Goal: Transaction & Acquisition: Purchase product/service

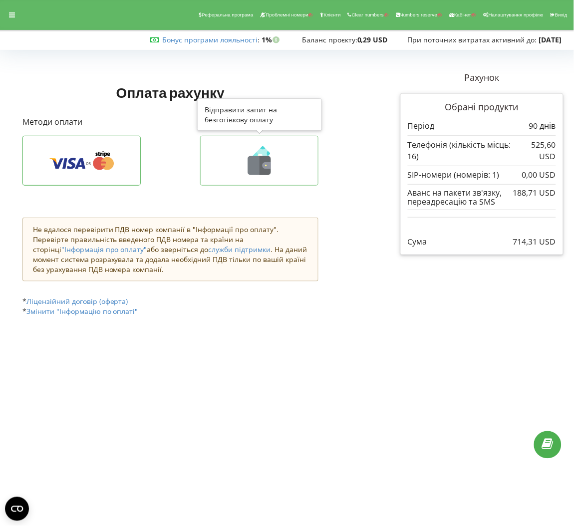
click at [235, 172] on icon at bounding box center [259, 160] width 97 height 29
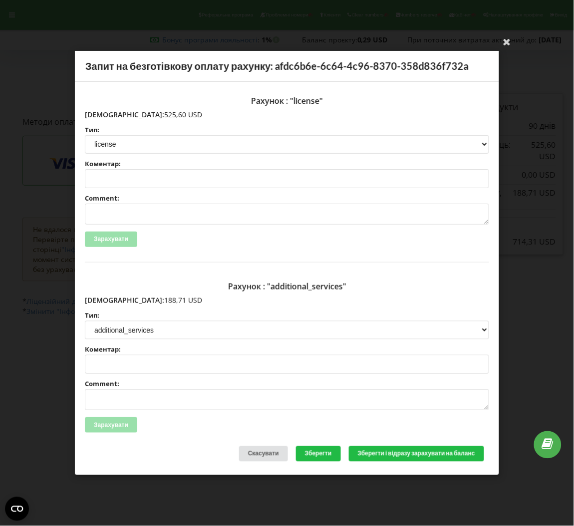
drag, startPoint x: 146, startPoint y: 115, endPoint x: 106, endPoint y: 118, distance: 39.6
click at [106, 118] on p "[DEMOGRAPHIC_DATA]: 525,60 USD" at bounding box center [287, 115] width 404 height 10
copy p "525,60 USD"
drag, startPoint x: 148, startPoint y: 297, endPoint x: 106, endPoint y: 298, distance: 42.0
click at [106, 298] on p "[DEMOGRAPHIC_DATA]: 188,71 USD" at bounding box center [287, 301] width 404 height 10
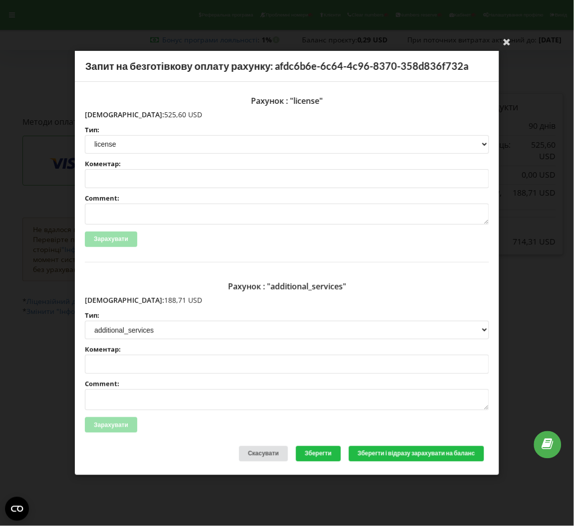
copy p "188,71 USD"
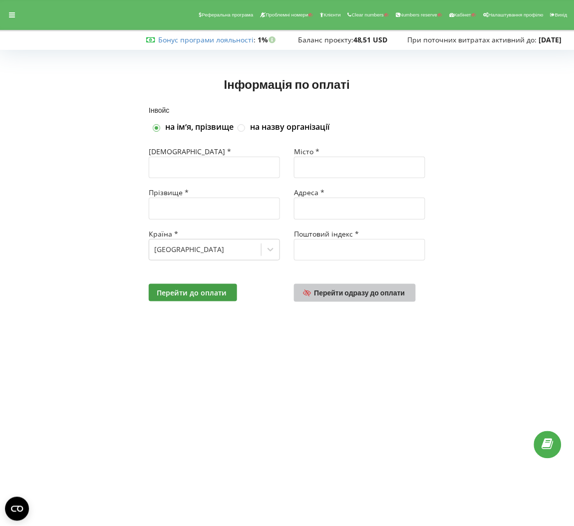
click at [347, 301] on link "Перейти одразу до оплати" at bounding box center [355, 293] width 122 height 18
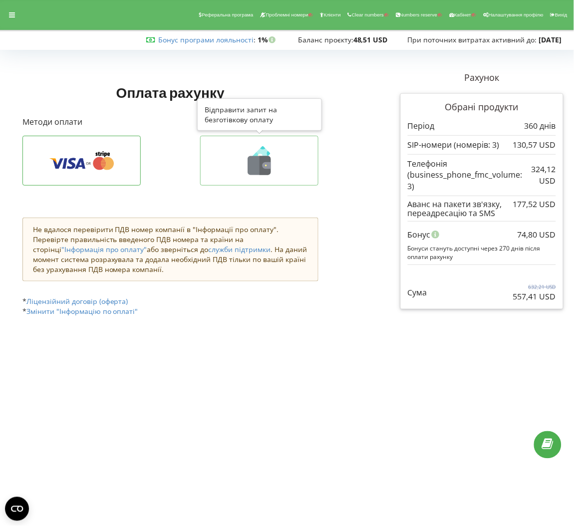
click at [294, 154] on icon at bounding box center [259, 160] width 97 height 29
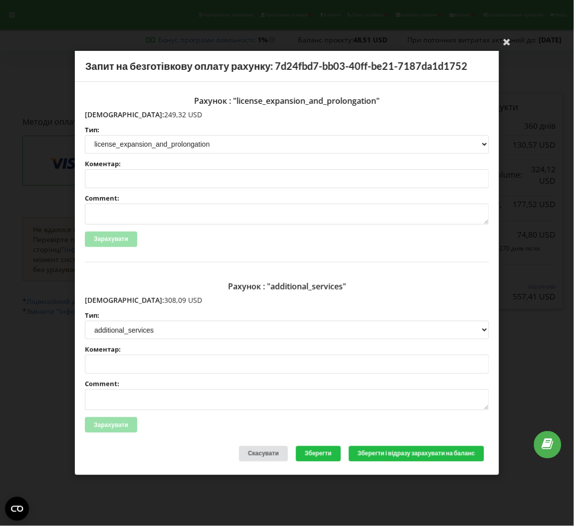
drag, startPoint x: 147, startPoint y: 109, endPoint x: 104, endPoint y: 112, distance: 43.5
click at [104, 112] on p "Сума: 249,32 USD" at bounding box center [287, 115] width 404 height 10
drag, startPoint x: 104, startPoint y: 112, endPoint x: 154, endPoint y: 113, distance: 49.9
click at [154, 113] on p "Сума: 249,32 USD" at bounding box center [287, 115] width 404 height 10
copy p "249,32 USD"
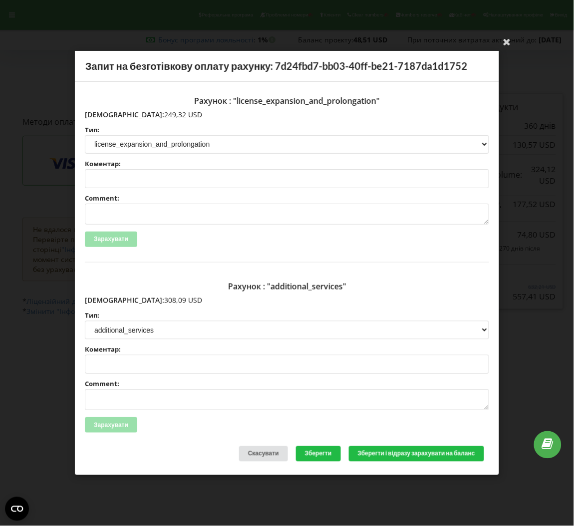
drag, startPoint x: 149, startPoint y: 300, endPoint x: 107, endPoint y: 298, distance: 42.5
click at [107, 298] on p "Сума: 308,09 USD" at bounding box center [287, 301] width 404 height 10
copy p "308,09 USD"
click at [365, 44] on div "Ваша електронна адреса успішно підтверджена Запит на безготівкову оплату рахунк…" at bounding box center [287, 263] width 574 height 526
